Goal: Information Seeking & Learning: Learn about a topic

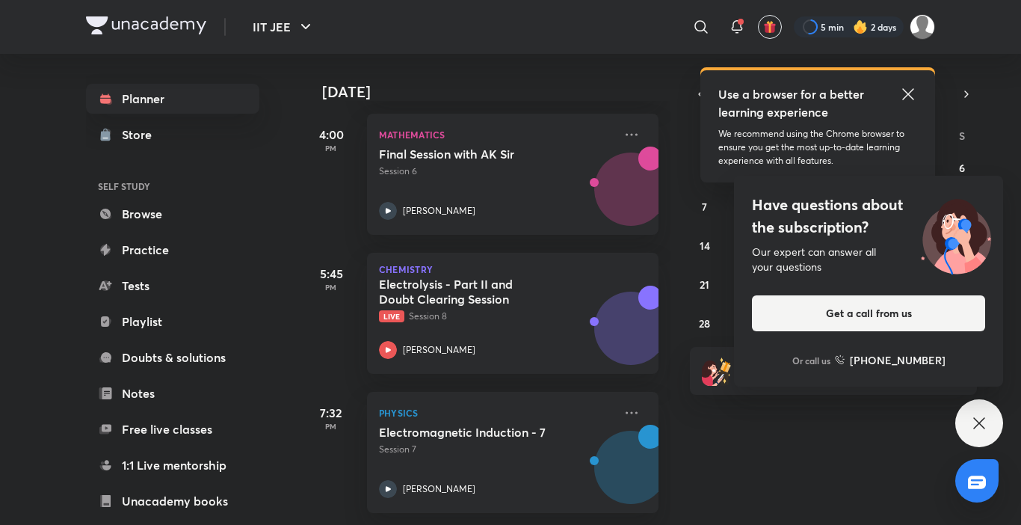
scroll to position [641, 0]
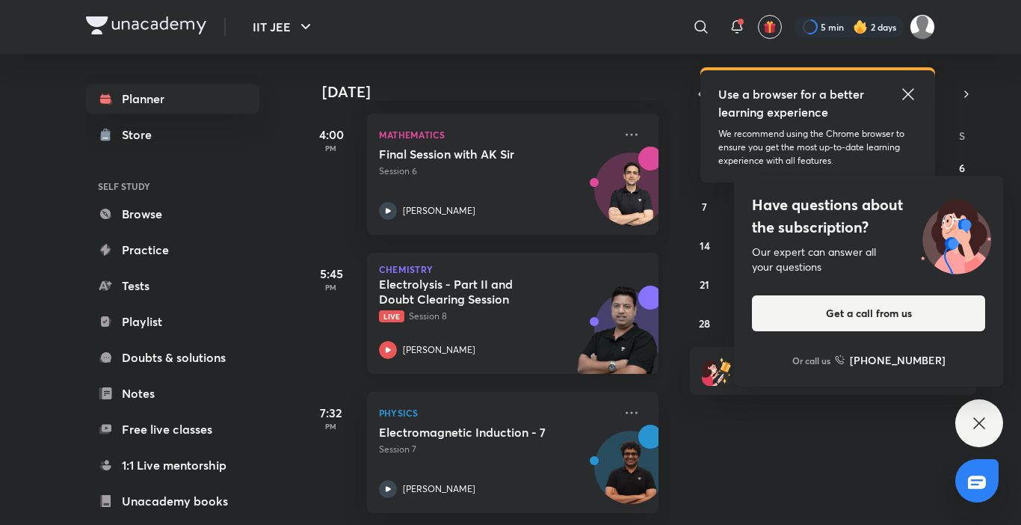
click at [459, 277] on h5 "Electrolysis - Part II and Doubt Clearing Session" at bounding box center [472, 292] width 186 height 30
